Goal: Book appointment/travel/reservation

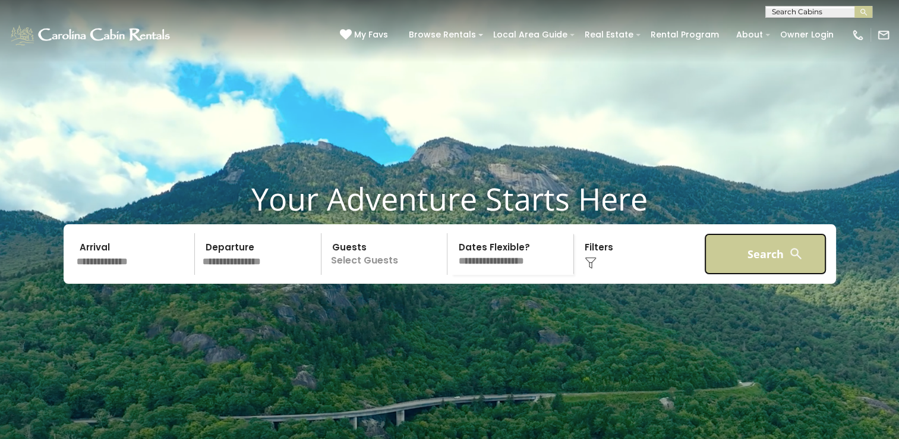
click at [725, 267] on button "Search" at bounding box center [765, 254] width 123 height 42
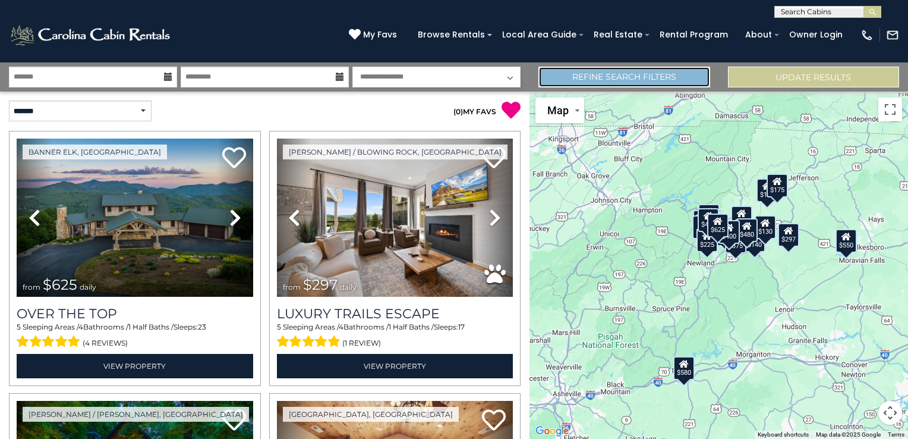
click at [634, 77] on link "Refine Search Filters" at bounding box center [623, 77] width 171 height 21
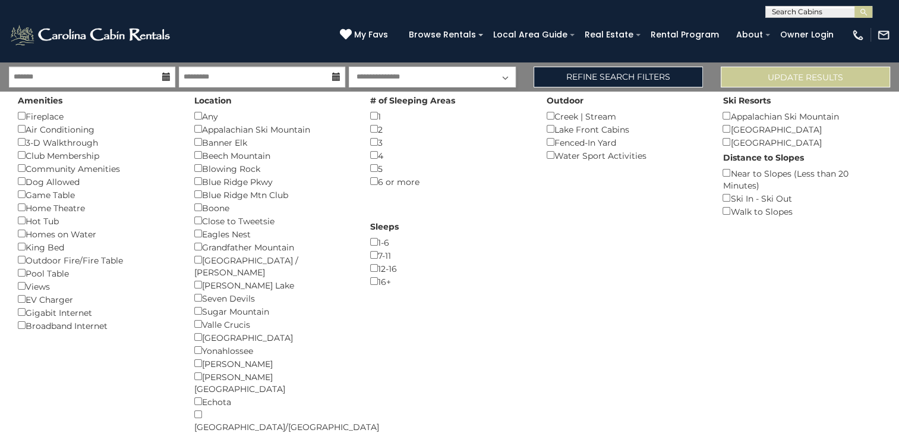
click at [791, 11] on input "text" at bounding box center [818, 14] width 104 height 12
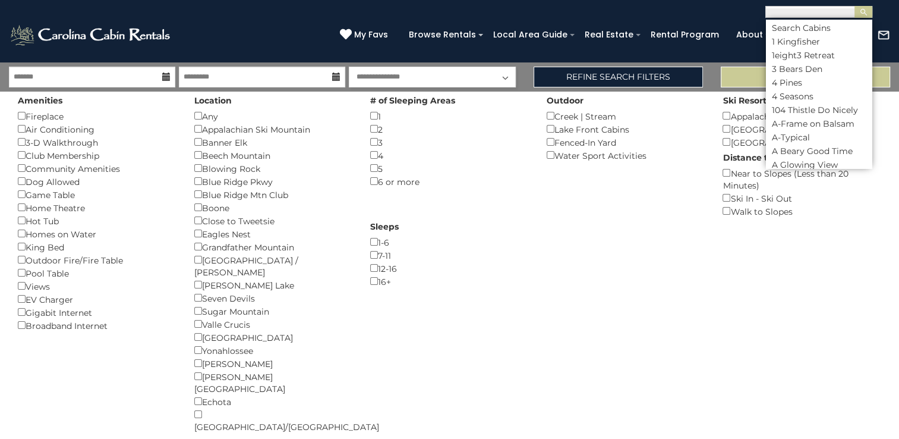
click at [791, 11] on input "text" at bounding box center [818, 14] width 104 height 12
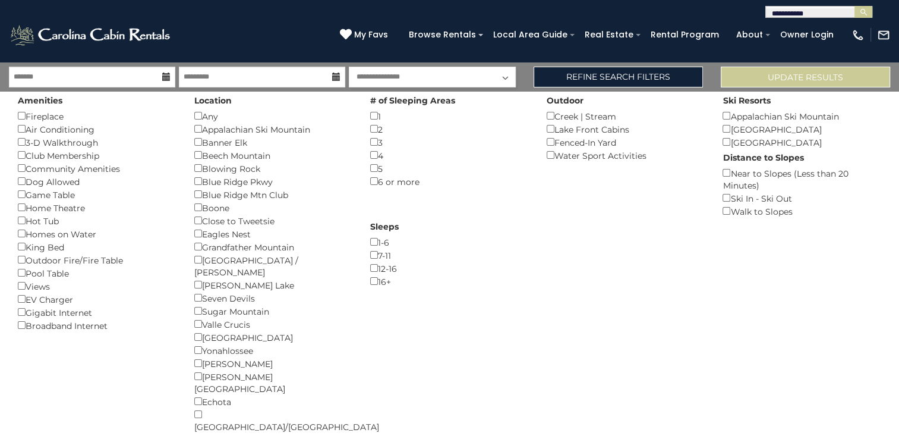
type input "**********"
click at [846, 68] on button "Update Results" at bounding box center [805, 77] width 169 height 21
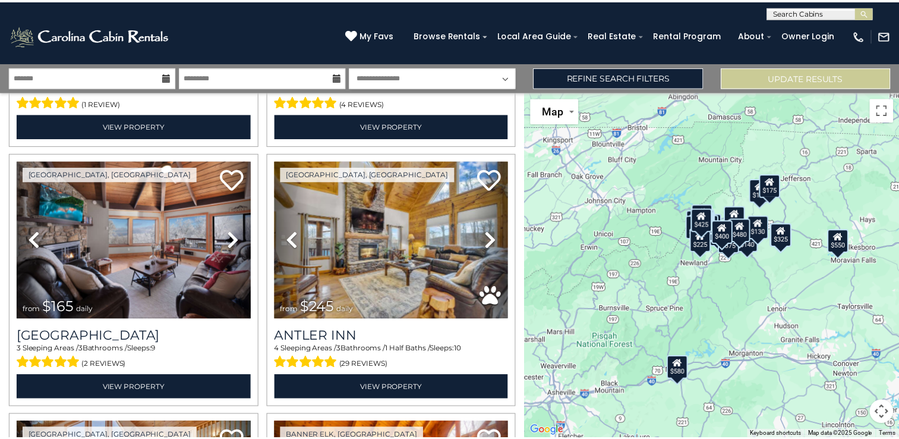
scroll to position [2857, 0]
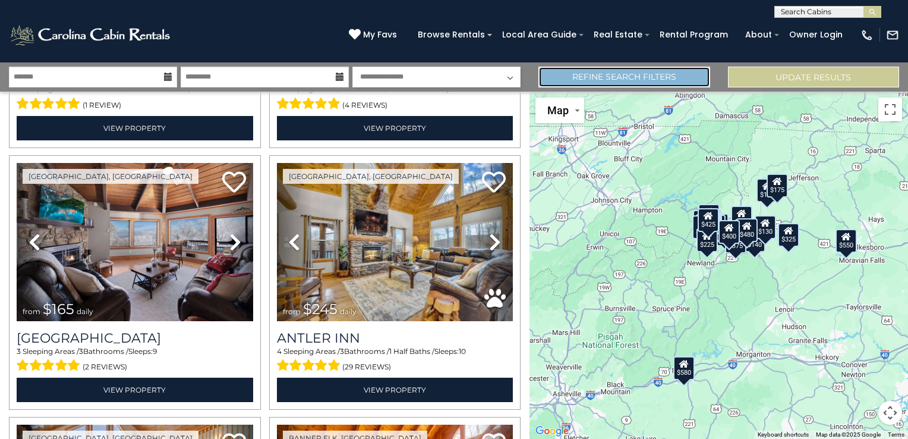
click at [626, 73] on link "Refine Search Filters" at bounding box center [623, 77] width 171 height 21
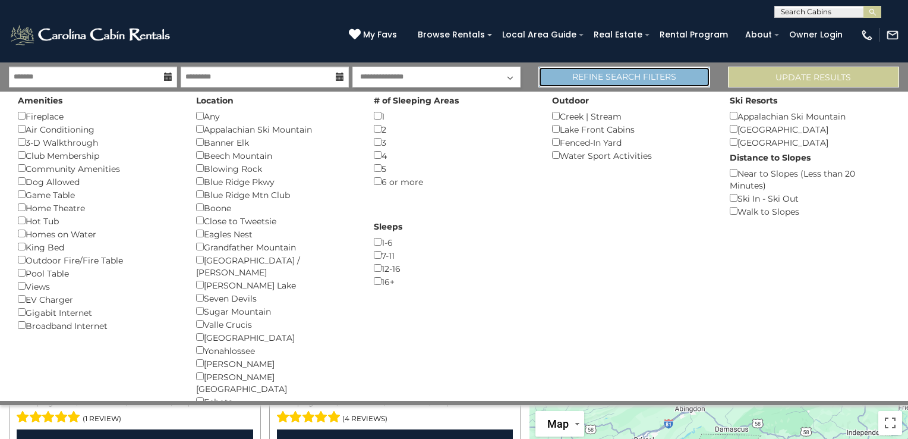
scroll to position [2838, 0]
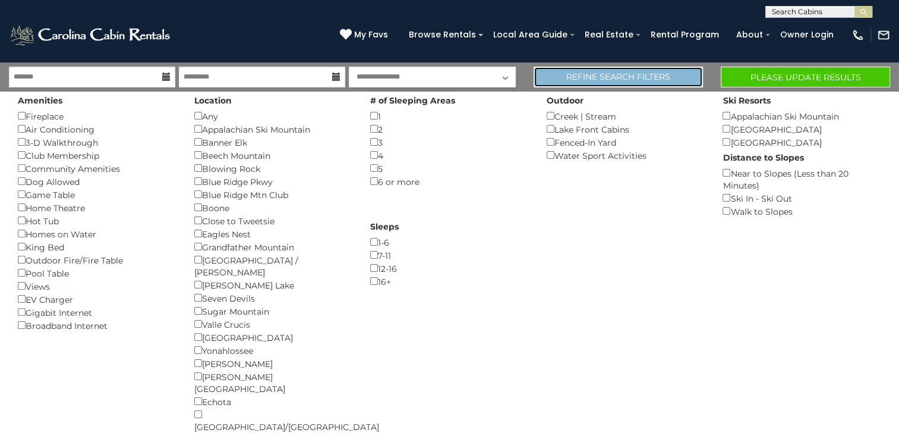
click at [634, 72] on link "Refine Search Filters" at bounding box center [618, 77] width 169 height 21
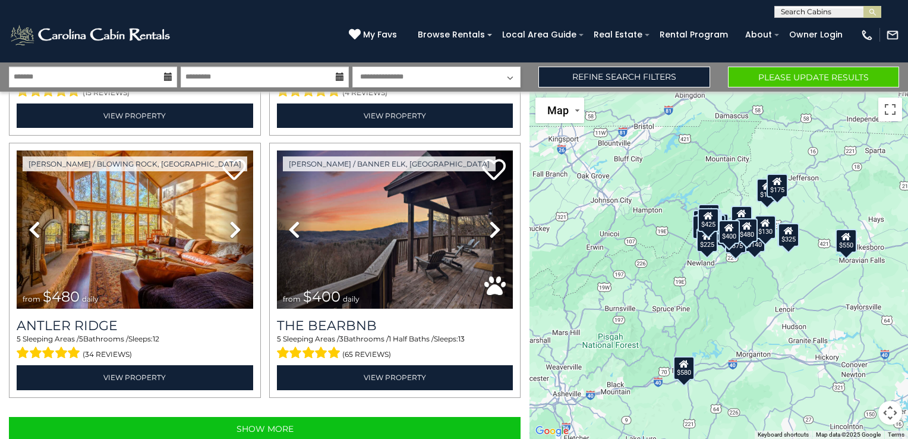
scroll to position [0, 0]
click at [794, 11] on input "text" at bounding box center [827, 14] width 104 height 12
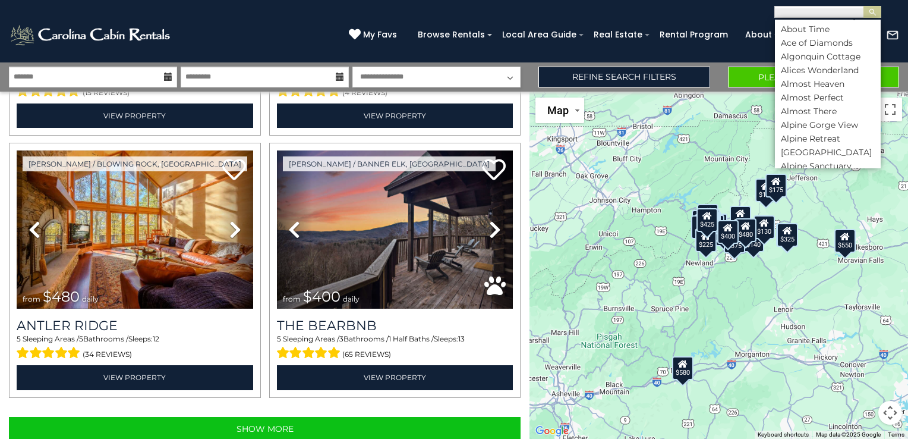
scroll to position [245, 0]
click at [878, 168] on div "$625 $297 $175 $300 $580 $290 $424 $395 $270 $185 $230 $550 $349 $230 $160 $325…" at bounding box center [719, 265] width 379 height 347
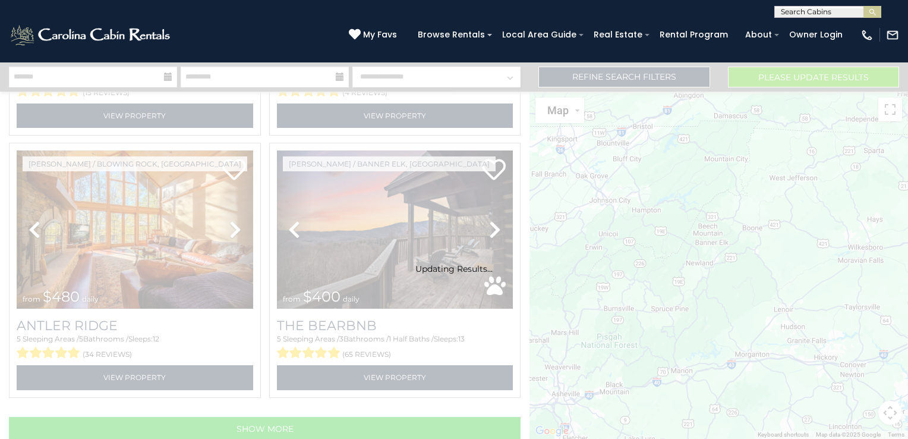
scroll to position [3638, 0]
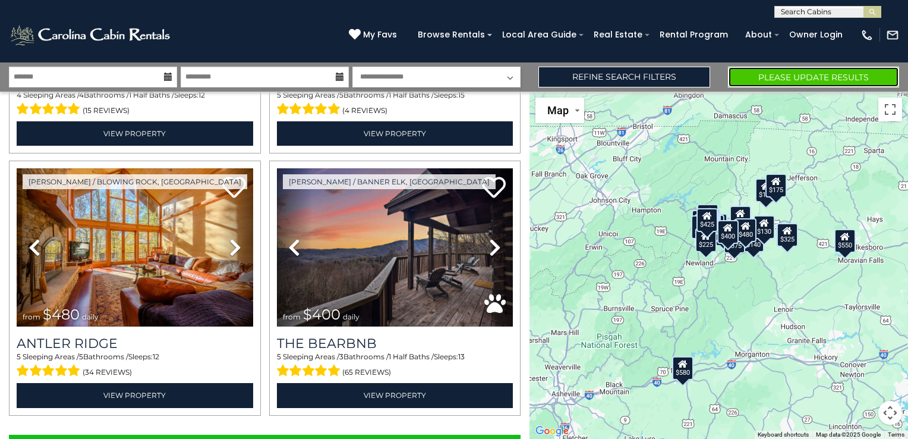
click at [792, 75] on button "Please Update Results" at bounding box center [813, 77] width 171 height 21
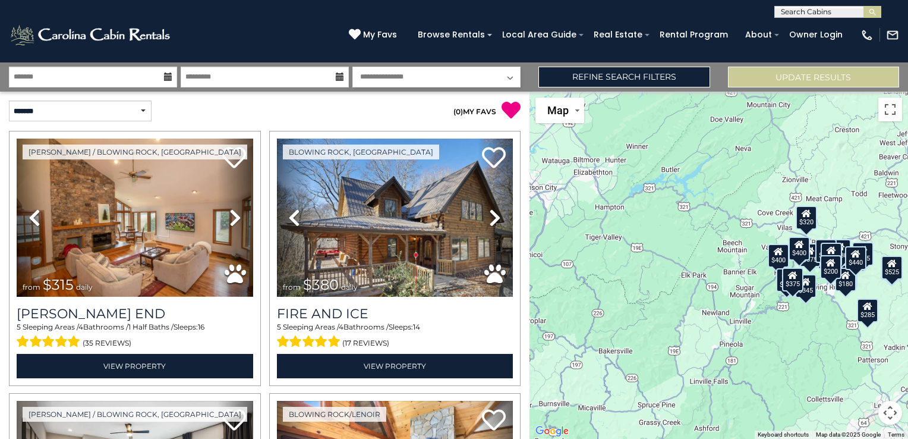
click at [792, 8] on input "text" at bounding box center [827, 14] width 104 height 12
type input "***"
click at [813, 27] on li "Fin d The Joy" at bounding box center [828, 28] width 106 height 11
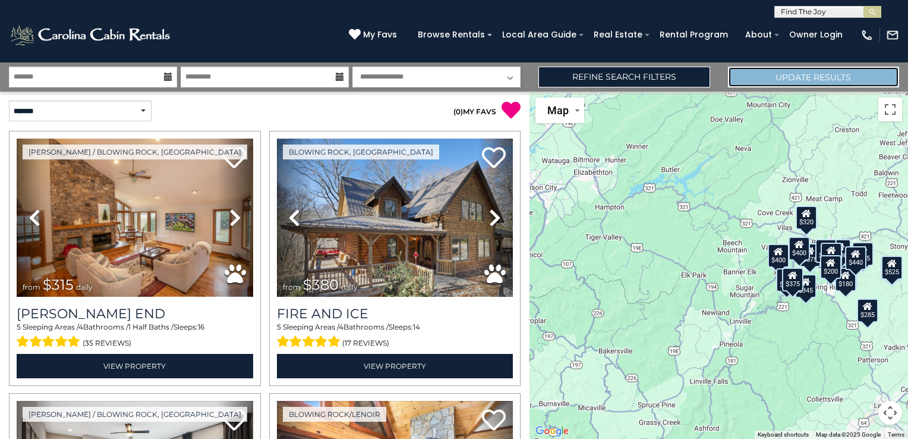
click at [827, 75] on button "Update Results" at bounding box center [813, 77] width 171 height 21
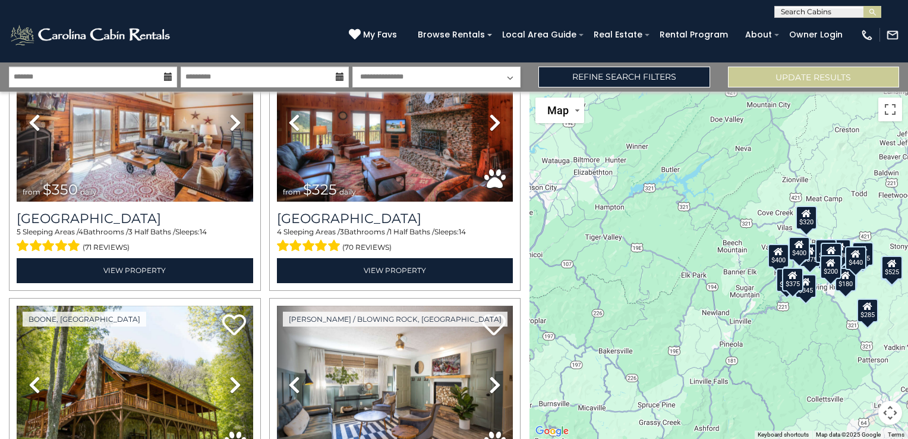
scroll to position [1144, 0]
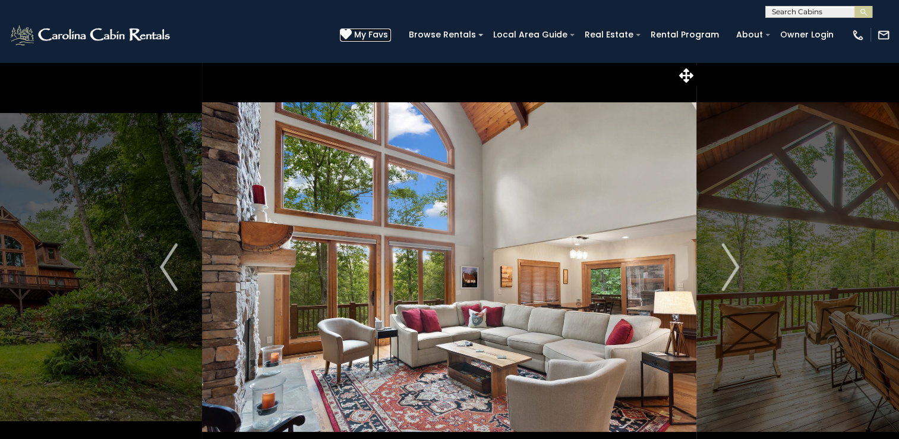
click at [386, 32] on span "My Favs" at bounding box center [371, 35] width 34 height 12
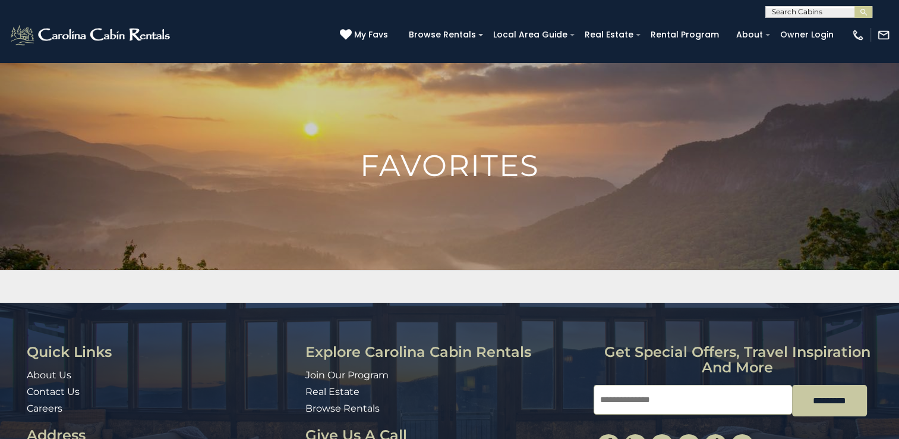
click at [487, 80] on img at bounding box center [449, 238] width 899 height 353
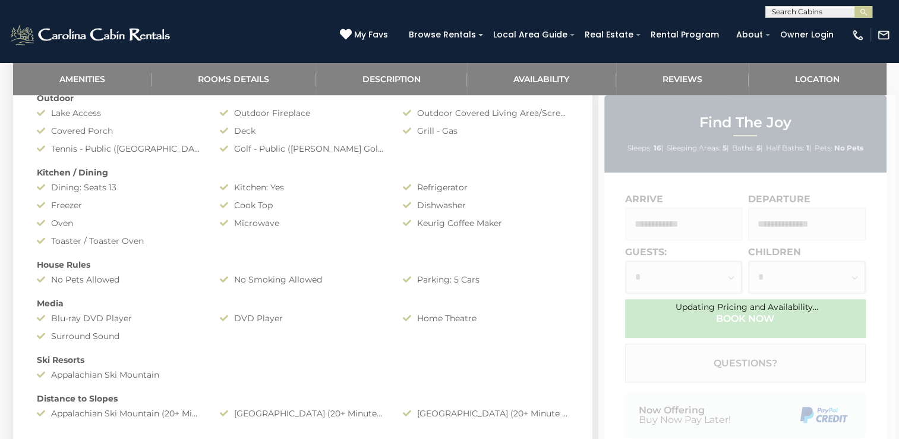
scroll to position [711, 0]
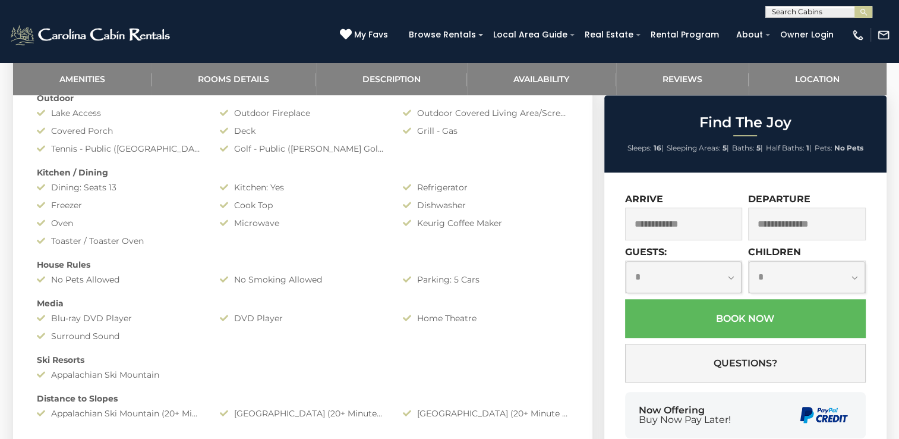
click at [673, 223] on input "text" at bounding box center [684, 223] width 118 height 33
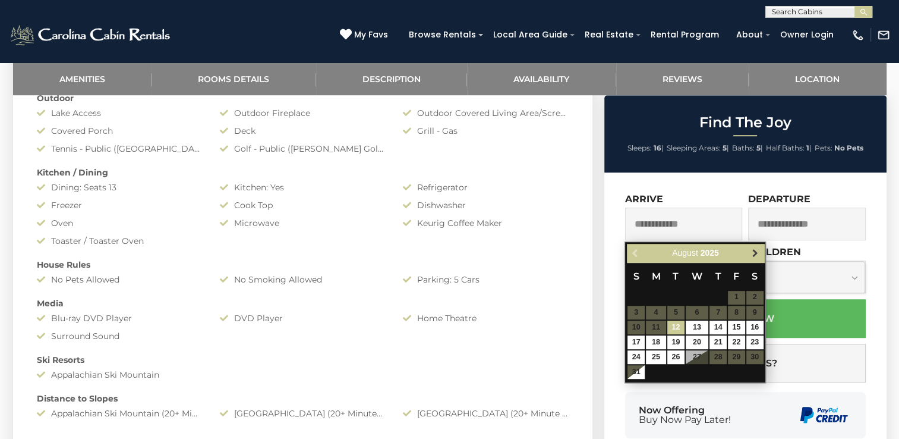
click at [754, 251] on span "Next" at bounding box center [756, 253] width 10 height 10
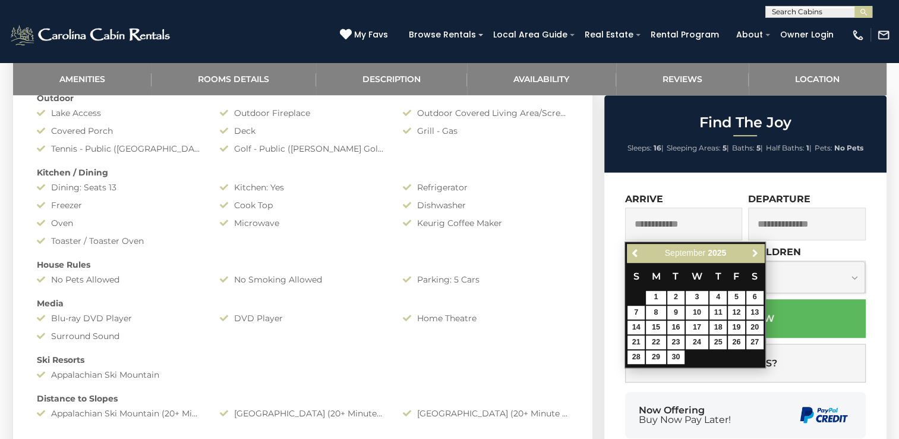
click at [754, 251] on span "Next" at bounding box center [756, 253] width 10 height 10
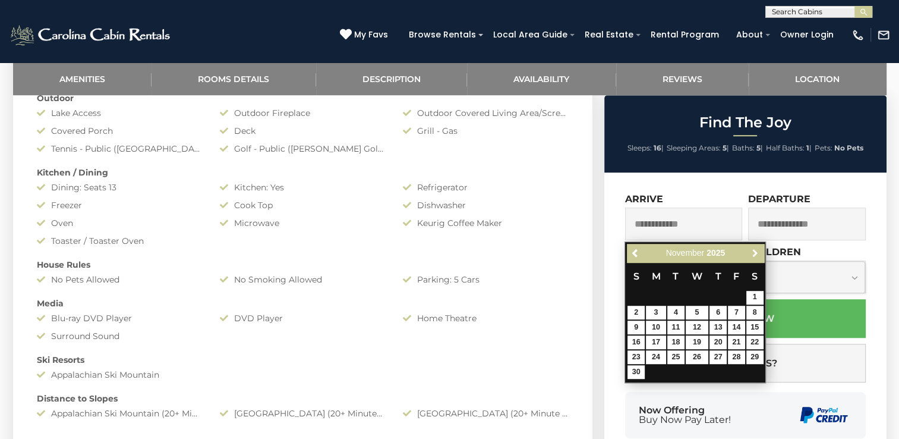
click at [754, 251] on span "Next" at bounding box center [756, 253] width 10 height 10
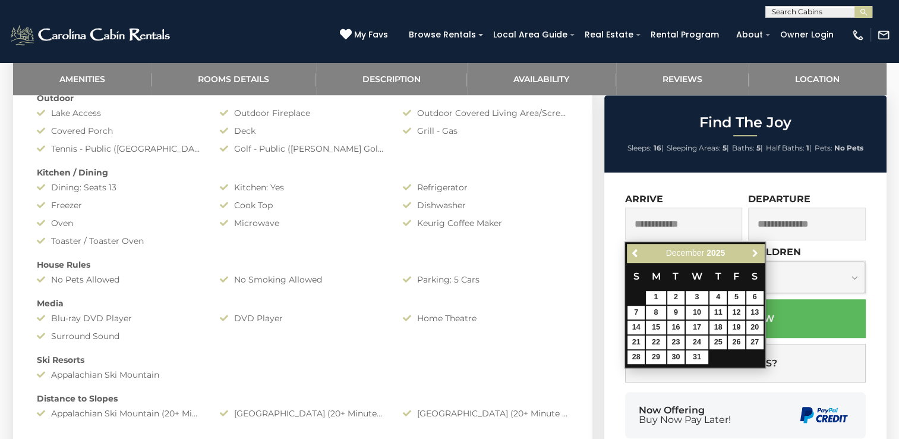
click at [754, 251] on span "Next" at bounding box center [756, 253] width 10 height 10
click at [754, 250] on span "Next" at bounding box center [756, 253] width 10 height 10
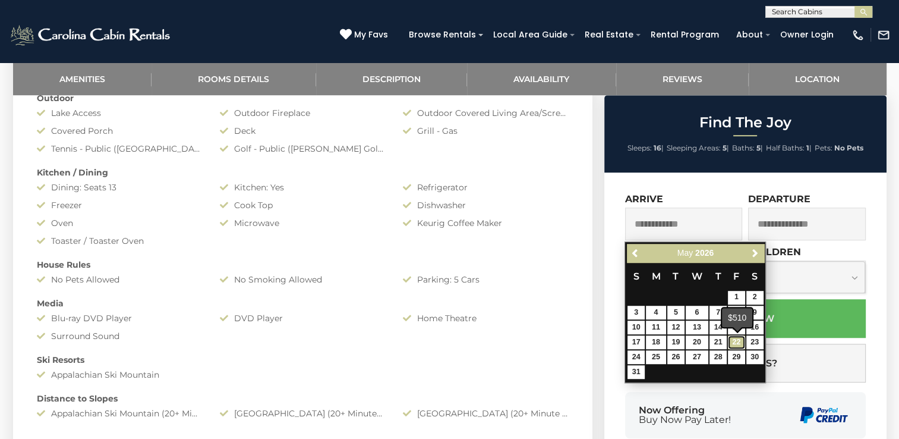
click at [735, 336] on link "22" at bounding box center [736, 342] width 17 height 14
type input "**********"
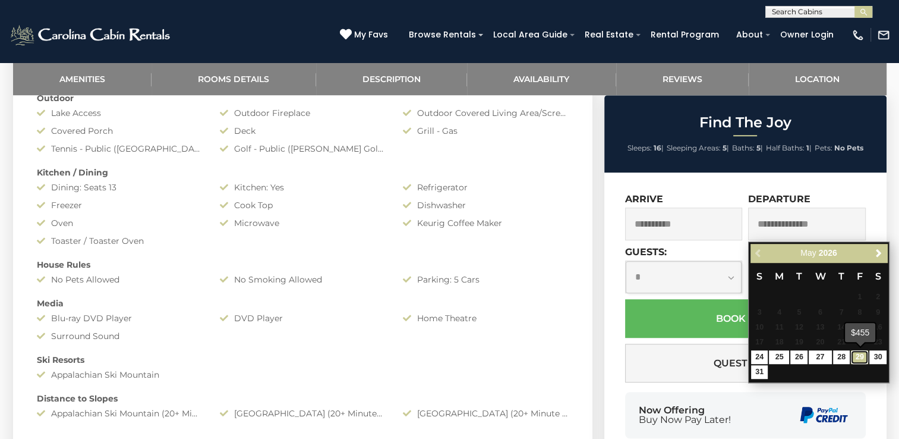
click at [859, 355] on link "29" at bounding box center [859, 357] width 17 height 14
type input "**********"
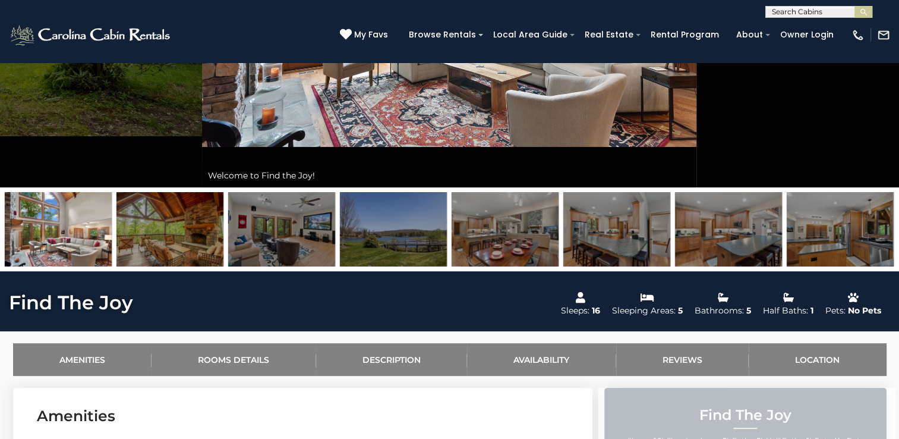
scroll to position [285, 0]
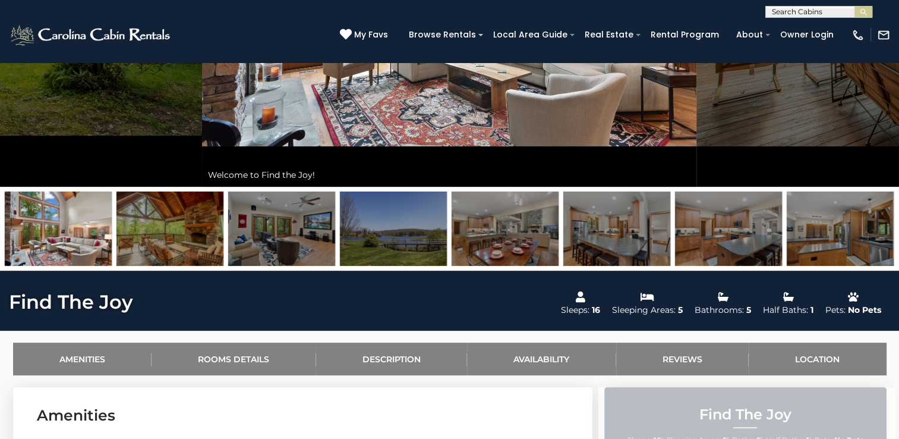
click at [414, 241] on img at bounding box center [393, 228] width 107 height 74
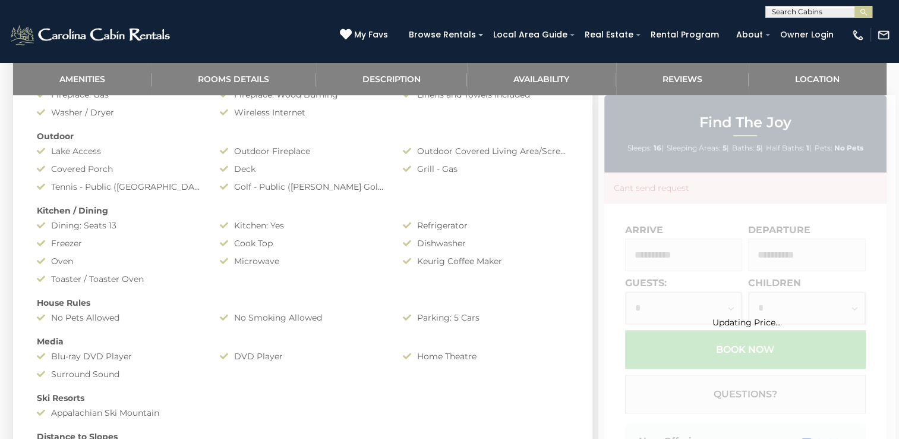
scroll to position [675, 0]
